Goal: Transaction & Acquisition: Obtain resource

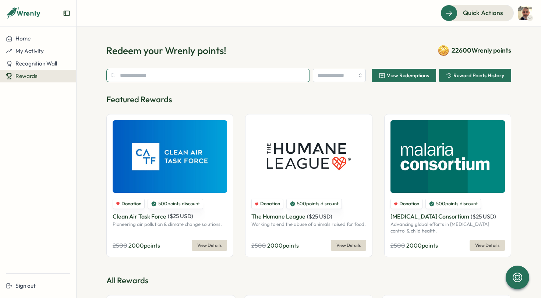
click at [141, 81] on input "text" at bounding box center [207, 75] width 203 height 13
click at [343, 77] on input "search" at bounding box center [339, 75] width 53 height 13
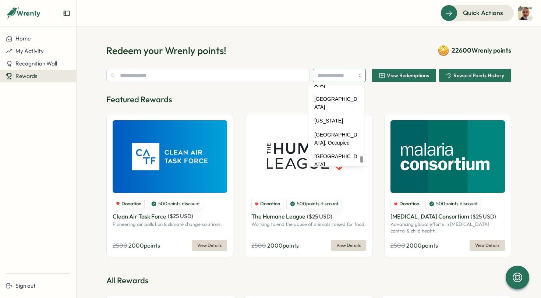
scroll to position [3489, 0]
type input "**********"
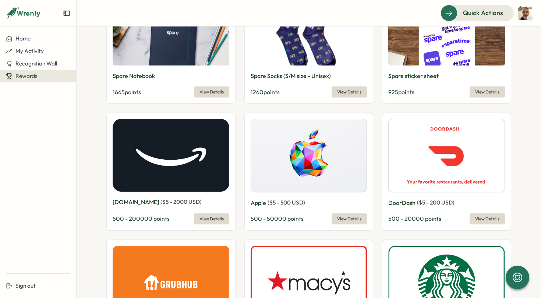
scroll to position [0, 0]
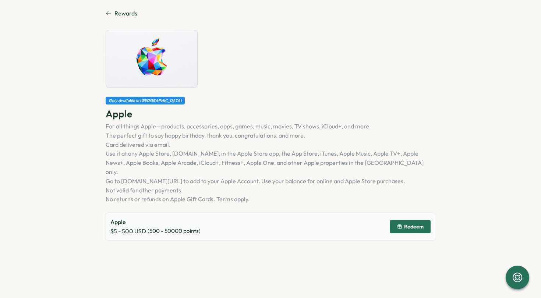
click at [202, 220] on div "Apple $ 5 - 500 USD ( 500 - 50000 points) Redeem" at bounding box center [271, 227] width 330 height 28
click at [408, 224] on span "Redeem" at bounding box center [413, 226] width 19 height 5
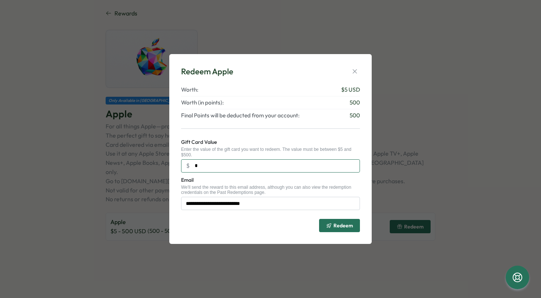
click at [240, 168] on input "*" at bounding box center [270, 165] width 179 height 13
type input "***"
click at [352, 70] on icon "button" at bounding box center [354, 71] width 7 height 7
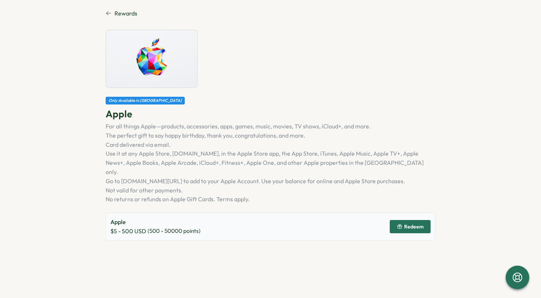
click at [80, 59] on section "Rewards Only Available in [GEOGRAPHIC_DATA] Apple For all things Apple—products…" at bounding box center [270, 149] width 541 height 298
click at [110, 8] on section "Rewards Only Available in [GEOGRAPHIC_DATA] Apple For all things Apple—products…" at bounding box center [270, 149] width 541 height 298
click at [108, 12] on icon at bounding box center [109, 13] width 6 height 6
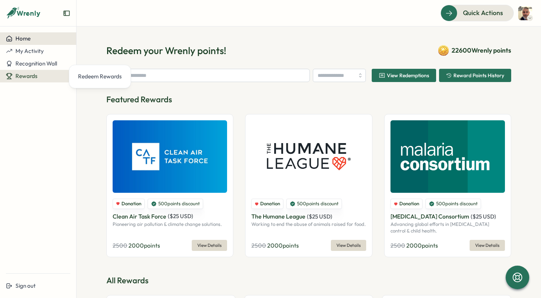
click at [28, 38] on span "Home" at bounding box center [22, 38] width 15 height 7
